Goal: Information Seeking & Learning: Learn about a topic

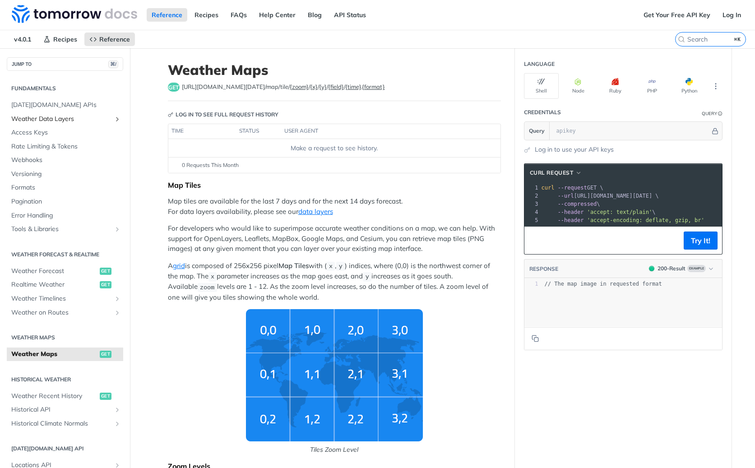
click at [102, 116] on span "Weather Data Layers" at bounding box center [61, 119] width 100 height 9
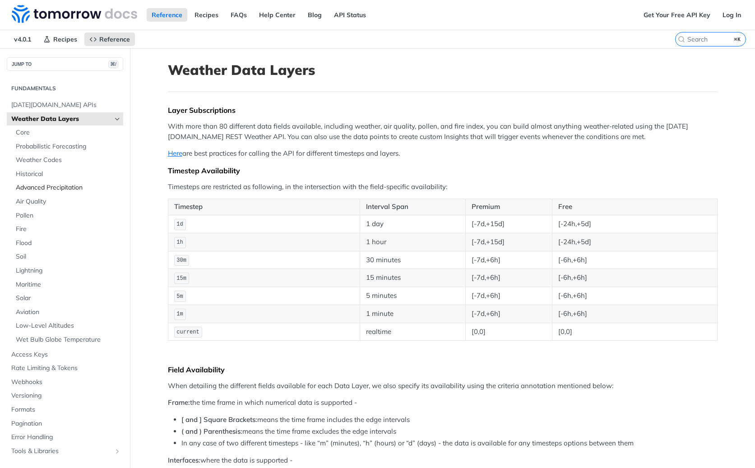
click at [43, 187] on span "Advanced Precipitation" at bounding box center [68, 187] width 105 height 9
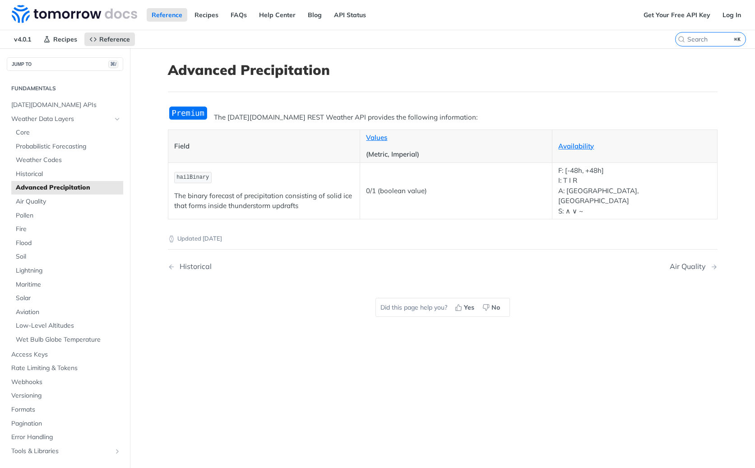
click at [569, 193] on p "F: [-48h, +48h] I: T I R A: CA, [GEOGRAPHIC_DATA] S: ∧ ∨ ~" at bounding box center [634, 191] width 153 height 51
click at [34, 174] on span "Historical" at bounding box center [68, 174] width 105 height 9
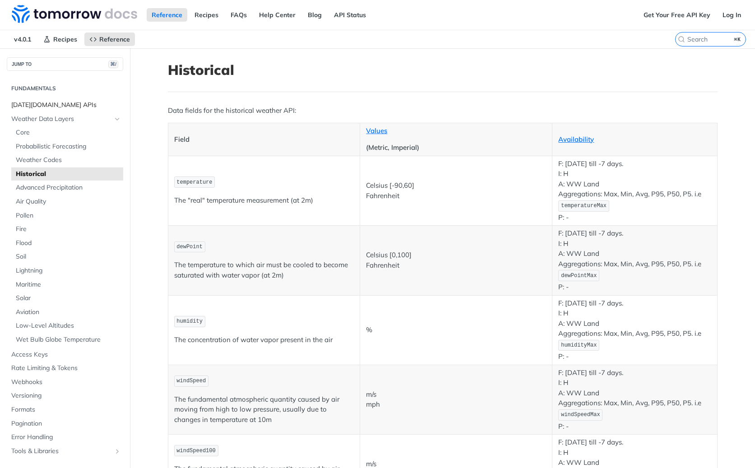
click at [29, 103] on span "[DATE][DOMAIN_NAME] APIs" at bounding box center [66, 105] width 110 height 9
